Goal: Transaction & Acquisition: Download file/media

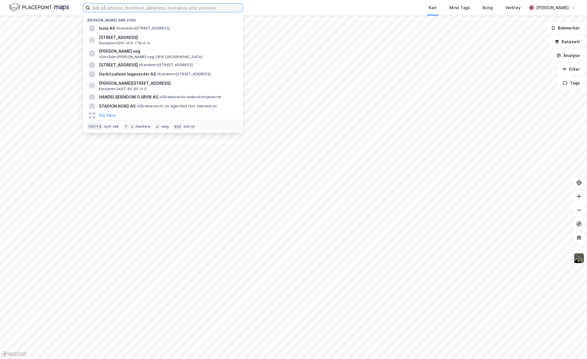
click at [103, 9] on input at bounding box center [166, 7] width 153 height 9
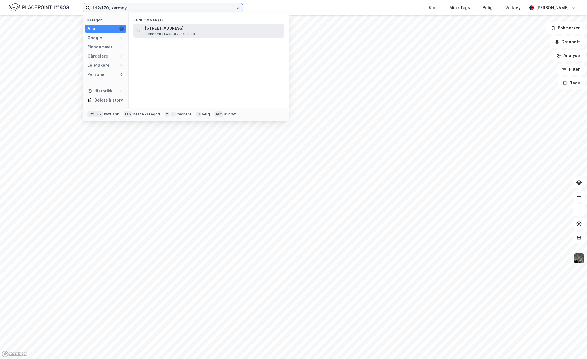
type input "142/170, karmøy"
click at [159, 27] on span "[STREET_ADDRESS]" at bounding box center [213, 28] width 137 height 7
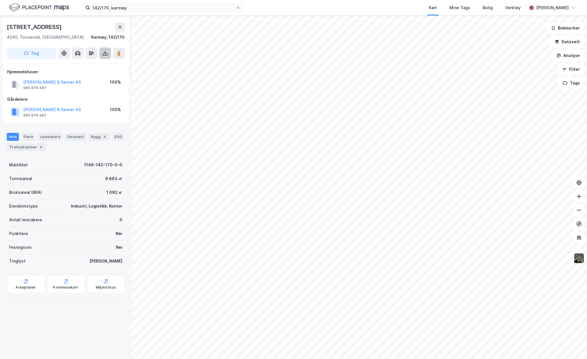
click at [103, 56] on button at bounding box center [105, 52] width 11 height 11
click at [83, 64] on div "Last ned grunnbok" at bounding box center [76, 64] width 33 height 5
